Goal: Transaction & Acquisition: Book appointment/travel/reservation

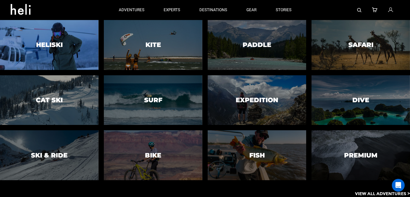
click at [36, 40] on div at bounding box center [49, 44] width 100 height 51
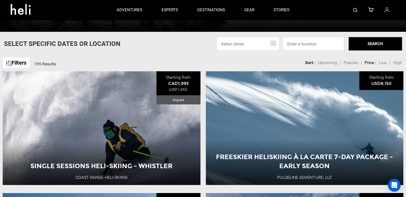
scroll to position [145, 0]
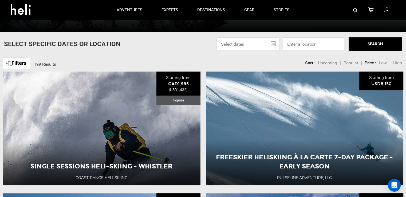
click at [12, 61] on link "Filters" at bounding box center [16, 62] width 27 height 11
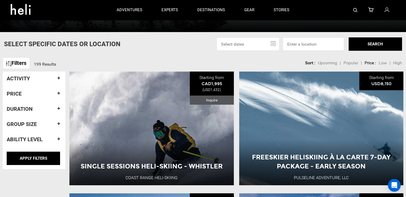
click at [162, 38] on div "Select Specific Dates Or Location [DATE] Su Mo Tu We Th Fr Sa 28 29 30 1 2 3 4 …" at bounding box center [203, 43] width 406 height 13
click at [314, 43] on input at bounding box center [313, 43] width 61 height 13
type input "[US_STATE], [GEOGRAPHIC_DATA]"
click at [366, 42] on button "SEARCH" at bounding box center [374, 43] width 53 height 13
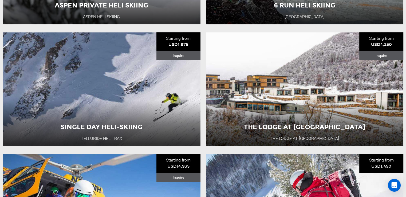
scroll to position [310, 0]
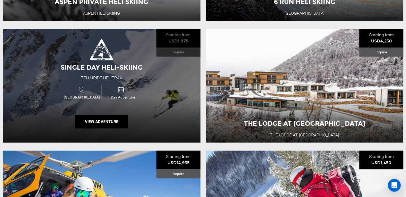
click at [146, 79] on div "Single Day Heli-Skiing Telluride Helitrax [GEOGRAPHIC_DATA] 1 Day Adventure Vie…" at bounding box center [102, 86] width 198 height 114
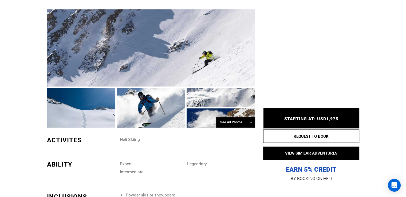
scroll to position [314, 0]
click at [100, 102] on div at bounding box center [81, 108] width 69 height 40
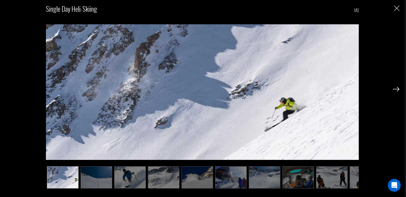
click at [85, 170] on img at bounding box center [96, 177] width 31 height 22
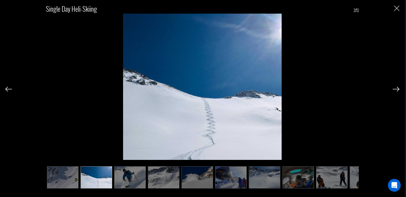
click at [132, 178] on img at bounding box center [129, 177] width 31 height 22
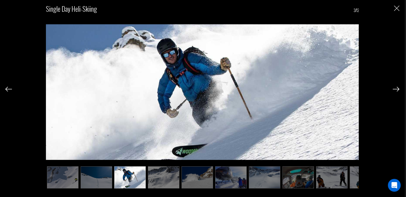
click at [159, 181] on img at bounding box center [163, 177] width 31 height 22
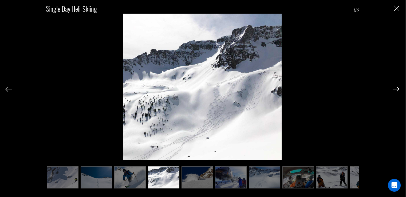
click at [193, 179] on img at bounding box center [196, 177] width 31 height 22
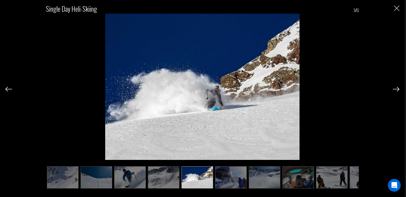
click at [234, 179] on img at bounding box center [230, 177] width 31 height 22
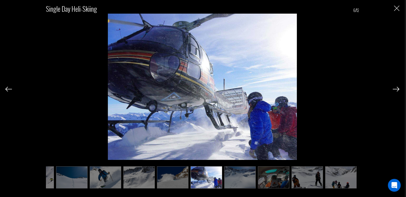
scroll to position [0, 27]
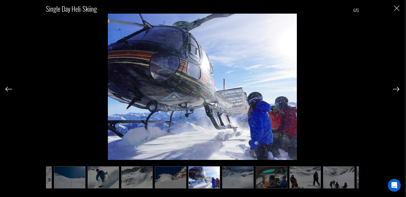
click at [240, 179] on img at bounding box center [237, 177] width 31 height 22
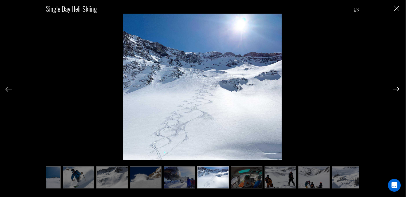
scroll to position [0, 53]
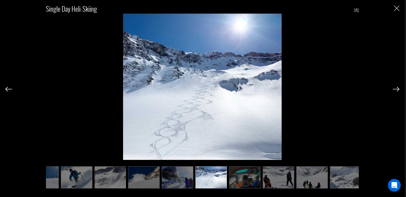
click at [245, 177] on img at bounding box center [244, 177] width 31 height 22
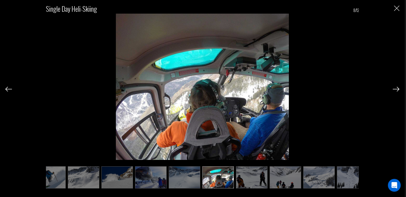
scroll to position [0, 80]
click at [258, 180] on img at bounding box center [251, 177] width 31 height 22
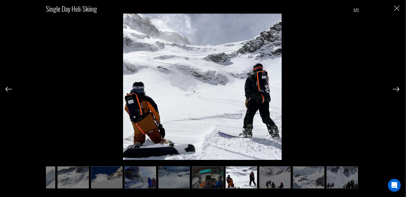
scroll to position [0, 90]
click at [268, 181] on img at bounding box center [274, 177] width 31 height 22
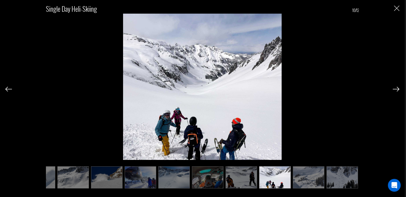
click at [296, 179] on img at bounding box center [308, 177] width 31 height 22
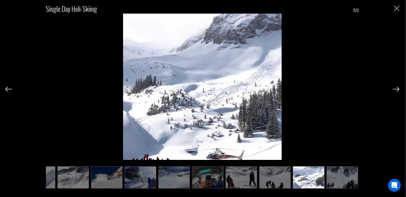
click at [340, 179] on img at bounding box center [341, 177] width 31 height 22
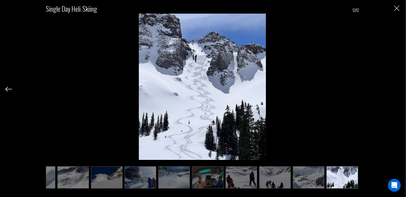
click at [398, 10] on img "Close" at bounding box center [396, 8] width 5 height 5
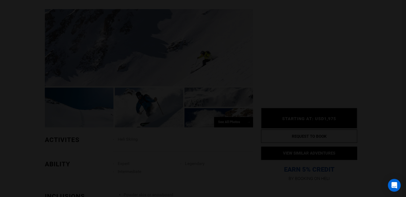
scroll to position [0, 0]
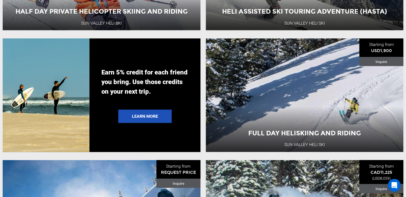
scroll to position [1037, 0]
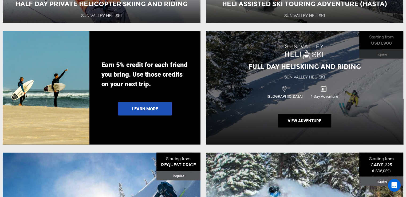
click at [255, 101] on div "USA 1 Day Adventure" at bounding box center [304, 92] width 118 height 18
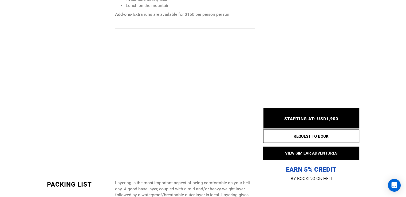
scroll to position [501, 0]
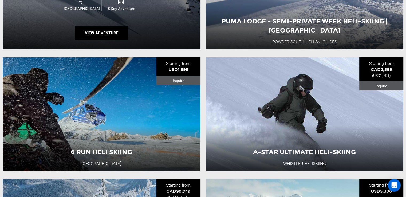
scroll to position [1281, 0]
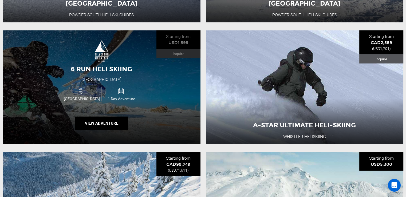
click at [70, 101] on span "[GEOGRAPHIC_DATA]" at bounding box center [81, 98] width 39 height 5
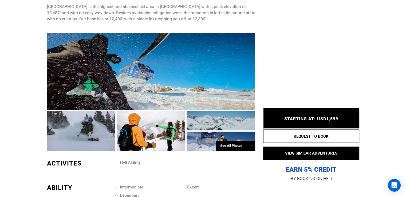
scroll to position [285, 0]
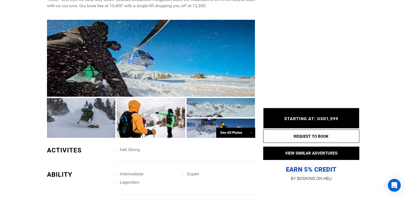
click at [232, 135] on div "See All Photos →" at bounding box center [235, 133] width 39 height 10
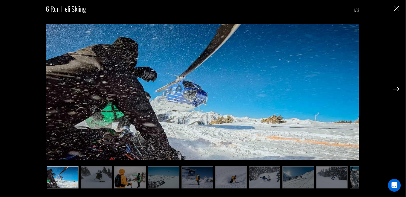
scroll to position [361, 0]
click at [97, 171] on img at bounding box center [96, 177] width 31 height 22
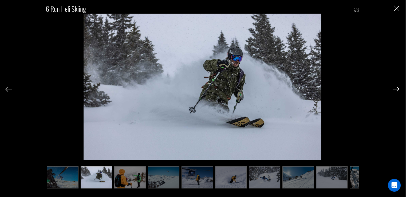
click at [128, 173] on img at bounding box center [129, 177] width 31 height 22
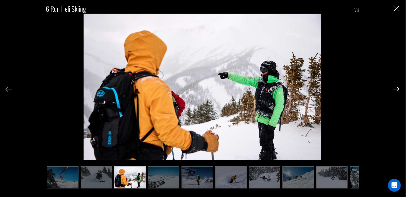
click at [168, 174] on img at bounding box center [163, 177] width 31 height 22
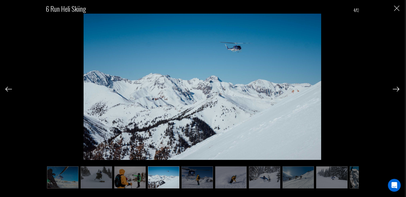
click at [198, 180] on img at bounding box center [196, 177] width 31 height 22
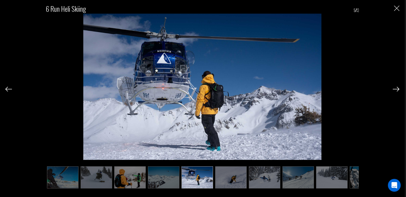
click at [229, 179] on img at bounding box center [230, 177] width 31 height 22
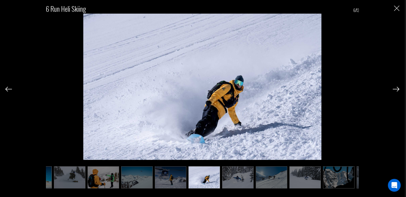
click at [239, 178] on img at bounding box center [237, 177] width 31 height 22
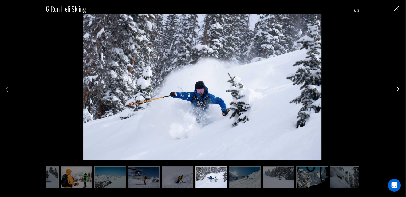
click at [249, 178] on img at bounding box center [244, 177] width 31 height 22
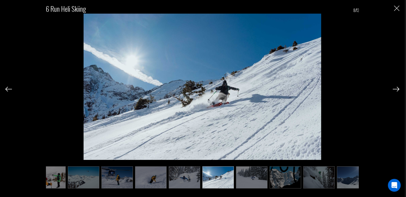
click at [255, 180] on img at bounding box center [251, 177] width 31 height 22
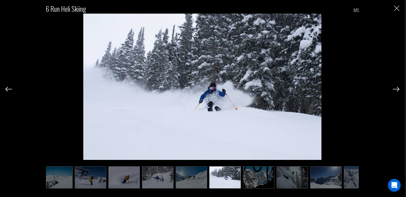
click at [260, 180] on img at bounding box center [258, 177] width 31 height 22
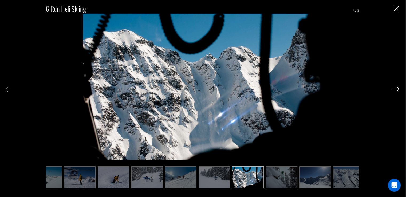
scroll to position [0, 124]
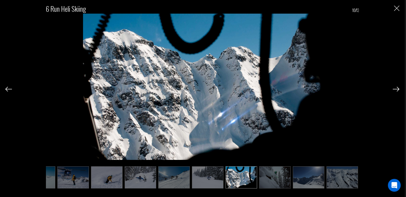
click at [268, 181] on img at bounding box center [274, 177] width 31 height 22
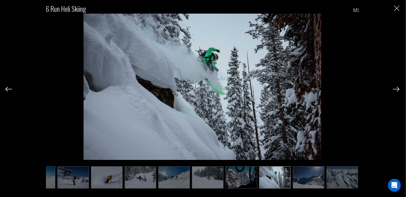
click at [301, 178] on img at bounding box center [308, 177] width 31 height 22
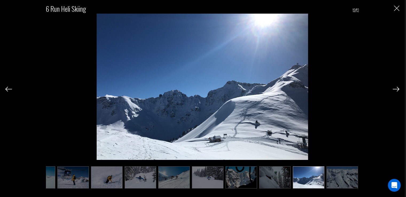
click at [334, 176] on img at bounding box center [341, 177] width 31 height 22
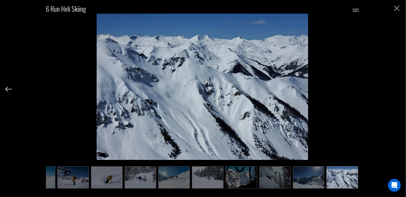
click at [309, 178] on img at bounding box center [308, 177] width 31 height 22
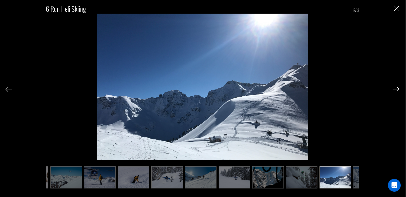
click at [291, 176] on img at bounding box center [301, 177] width 31 height 22
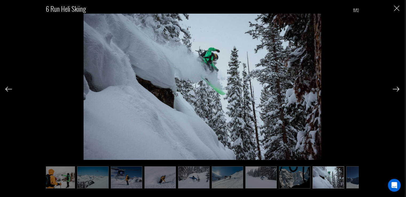
click at [284, 177] on img at bounding box center [294, 177] width 31 height 22
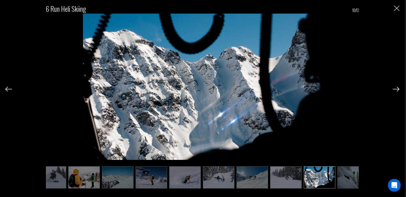
scroll to position [0, 44]
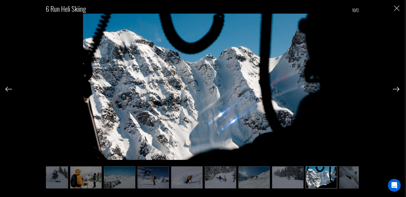
click at [397, 9] on img "Close" at bounding box center [396, 8] width 5 height 5
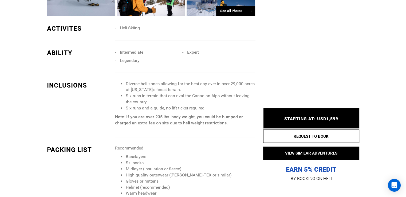
scroll to position [407, 0]
